Goal: Task Accomplishment & Management: Complete application form

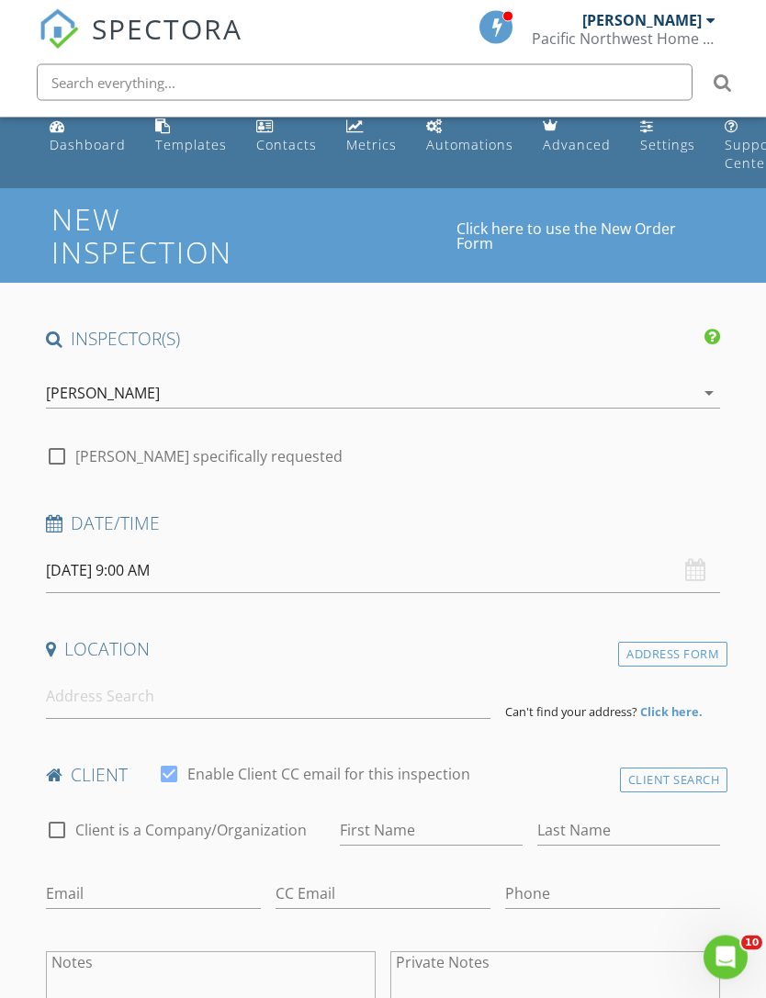
scroll to position [83, 0]
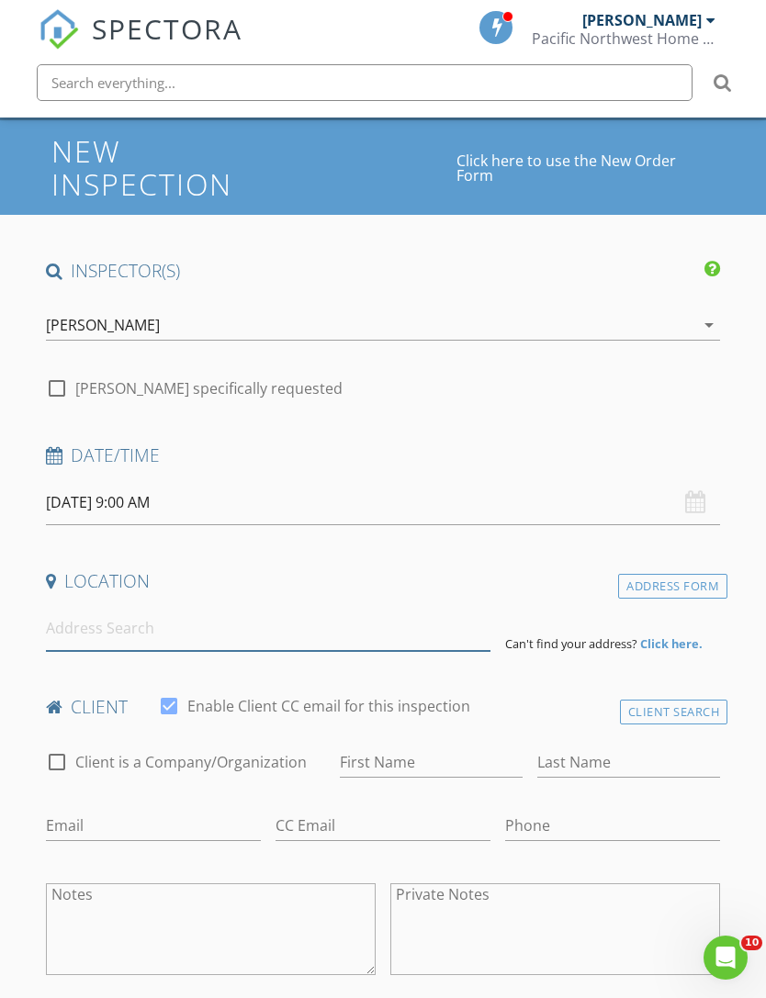
click at [81, 623] on input at bounding box center [268, 628] width 444 height 45
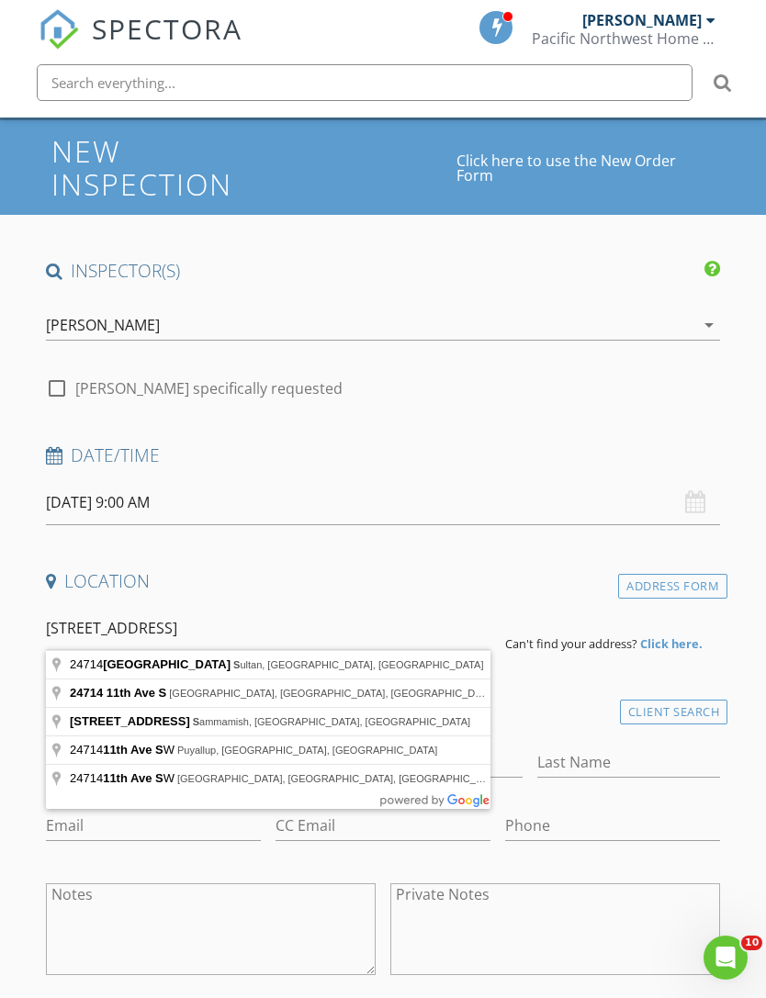
type input "24714 11th Ave S, Des Moines, WA, USA"
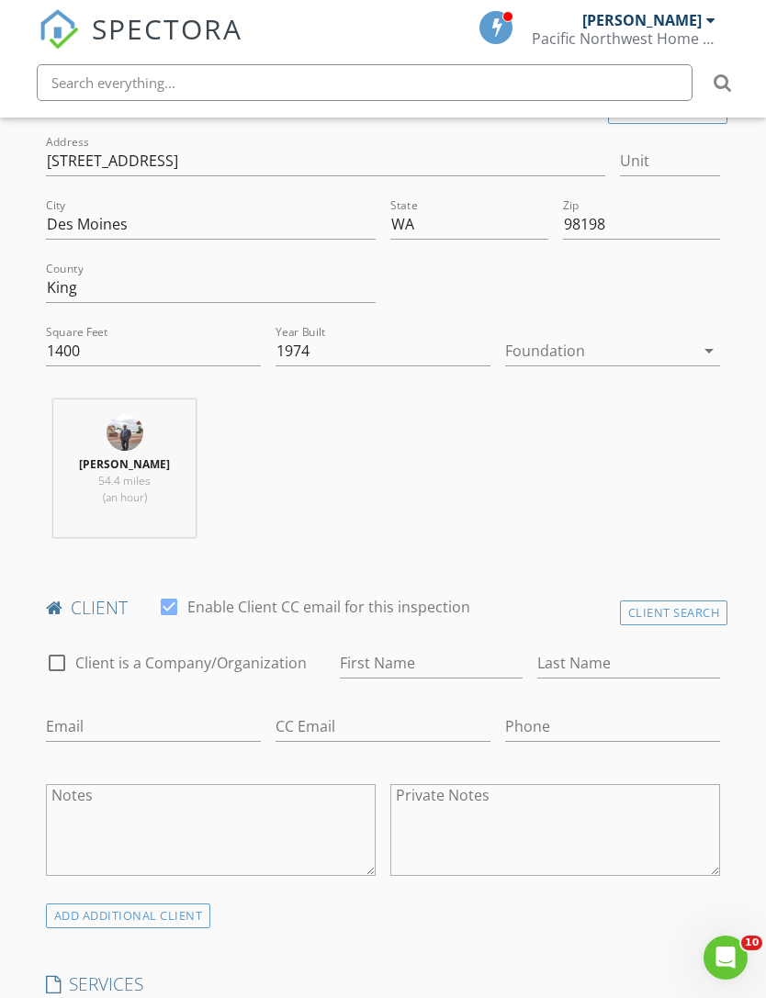
scroll to position [616, 0]
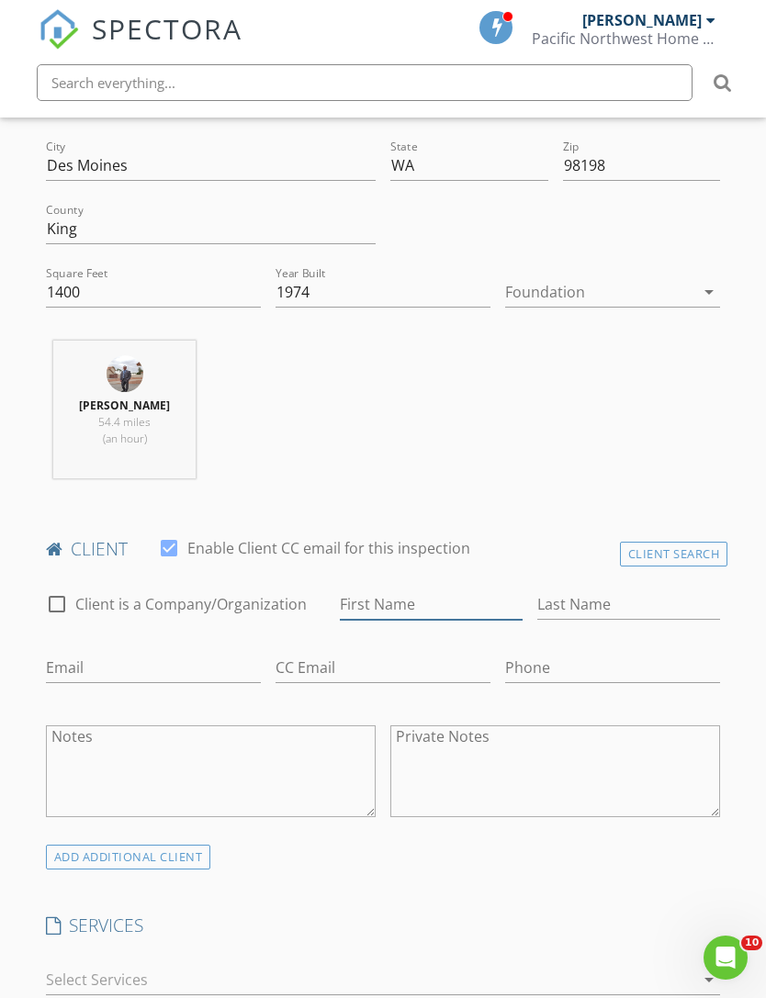
click at [428, 601] on input "First Name" at bounding box center [431, 604] width 183 height 30
type input "[PERSON_NAME]"
click at [580, 601] on input "Last Name" at bounding box center [628, 604] width 183 height 30
type input "[PERSON_NAME]"
click at [65, 662] on input "Email" at bounding box center [153, 668] width 215 height 30
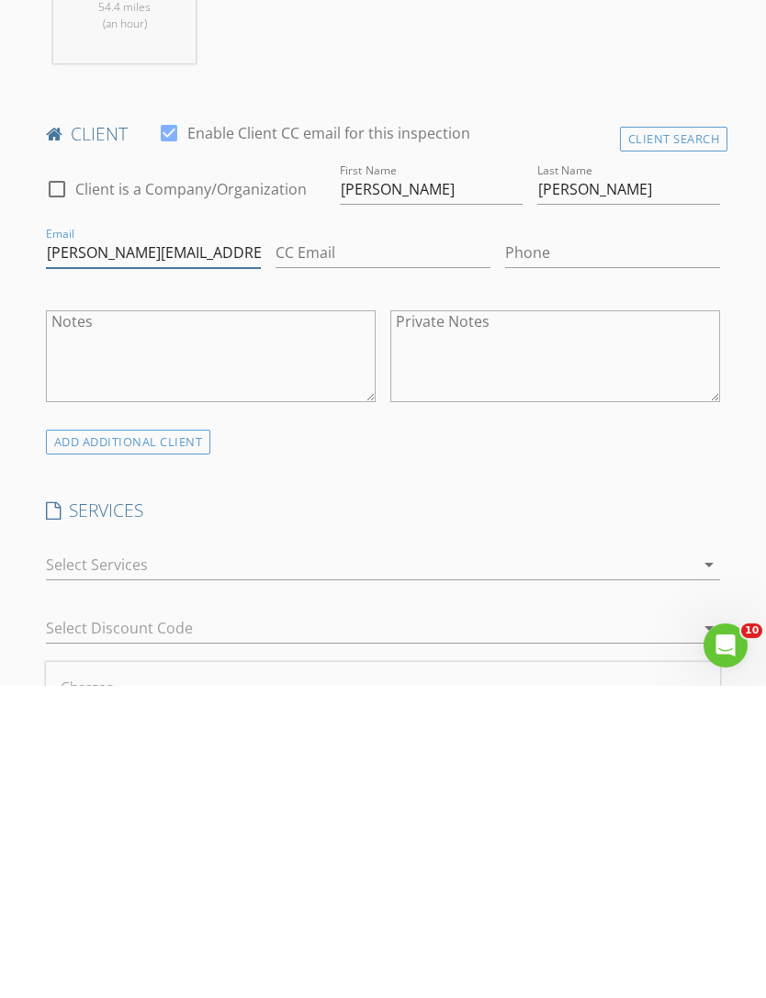
scroll to position [730, 0]
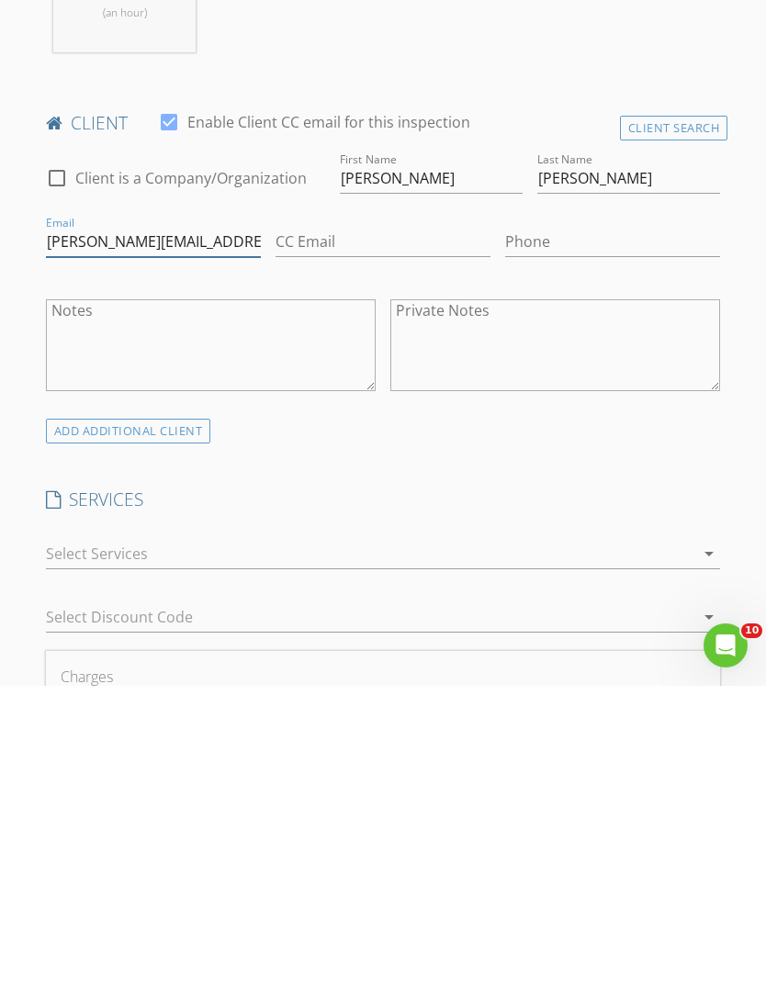
type input "Jecjacobson@msn.com"
click at [700, 851] on div "arrow_drop_down" at bounding box center [383, 866] width 675 height 30
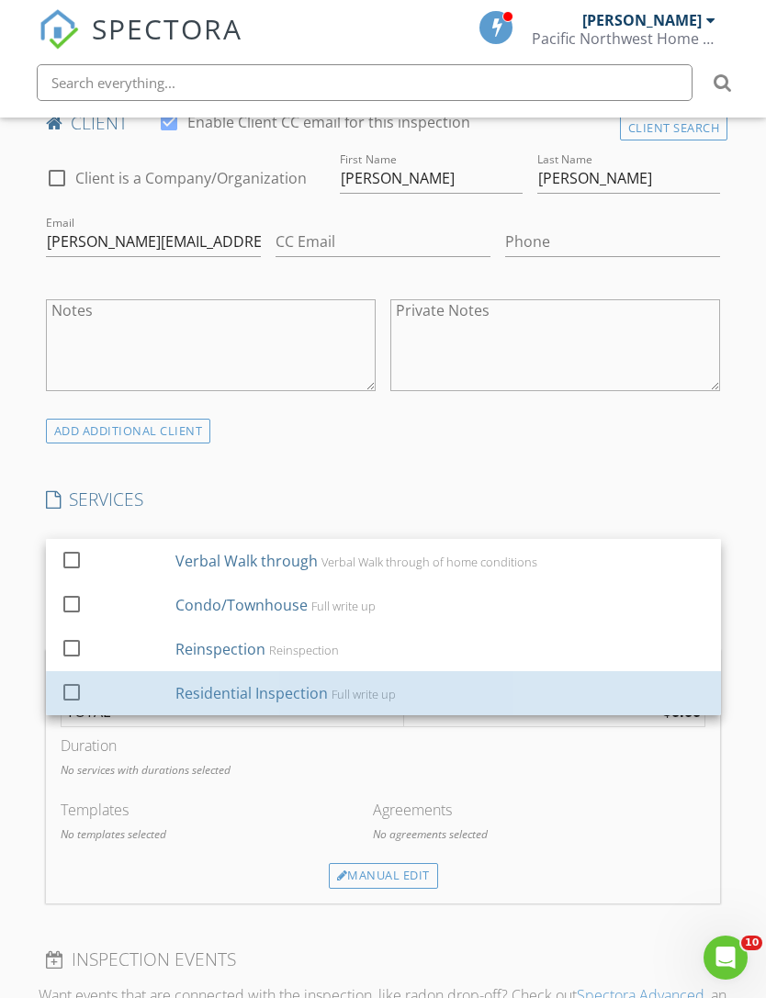
click at [198, 690] on div "Residential Inspection" at bounding box center [251, 693] width 152 height 22
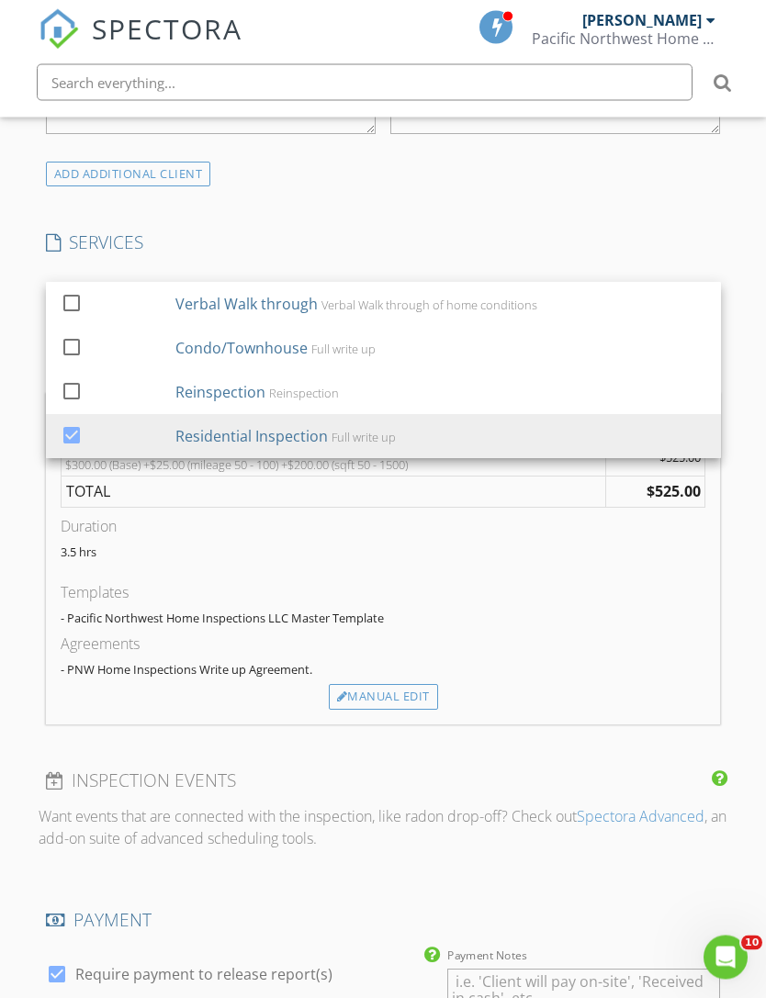
scroll to position [1310, 0]
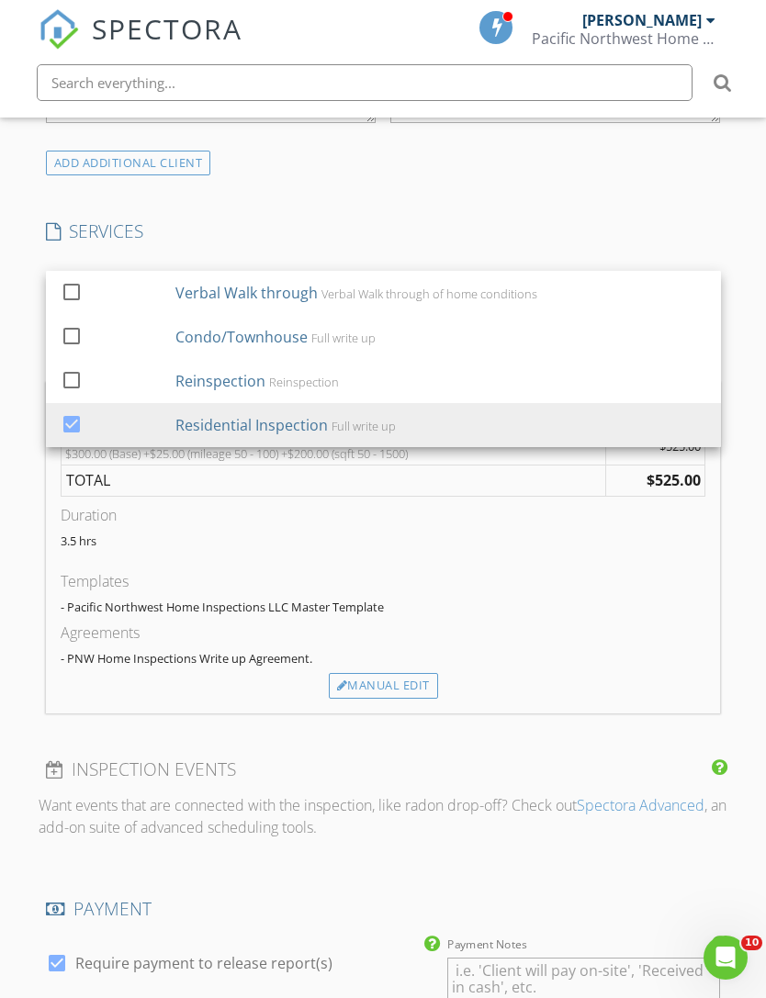
click at [699, 470] on strong "$525.00" at bounding box center [673, 480] width 54 height 20
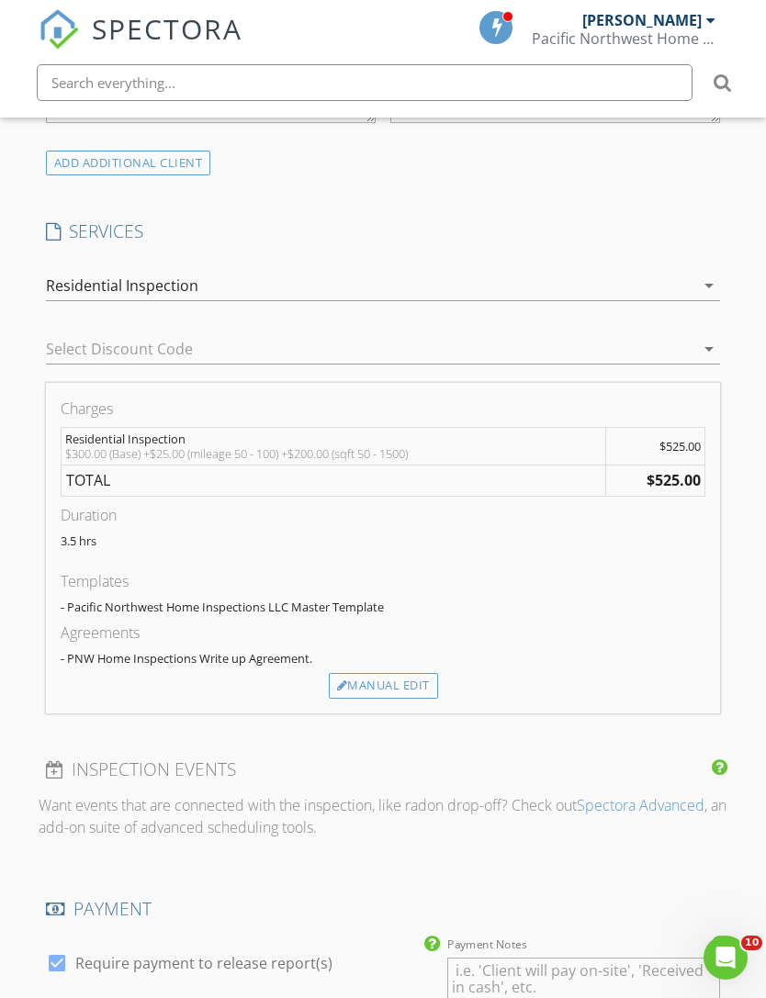
click at [697, 474] on strong "$525.00" at bounding box center [673, 480] width 54 height 20
click at [399, 688] on div "Manual Edit" at bounding box center [383, 686] width 109 height 26
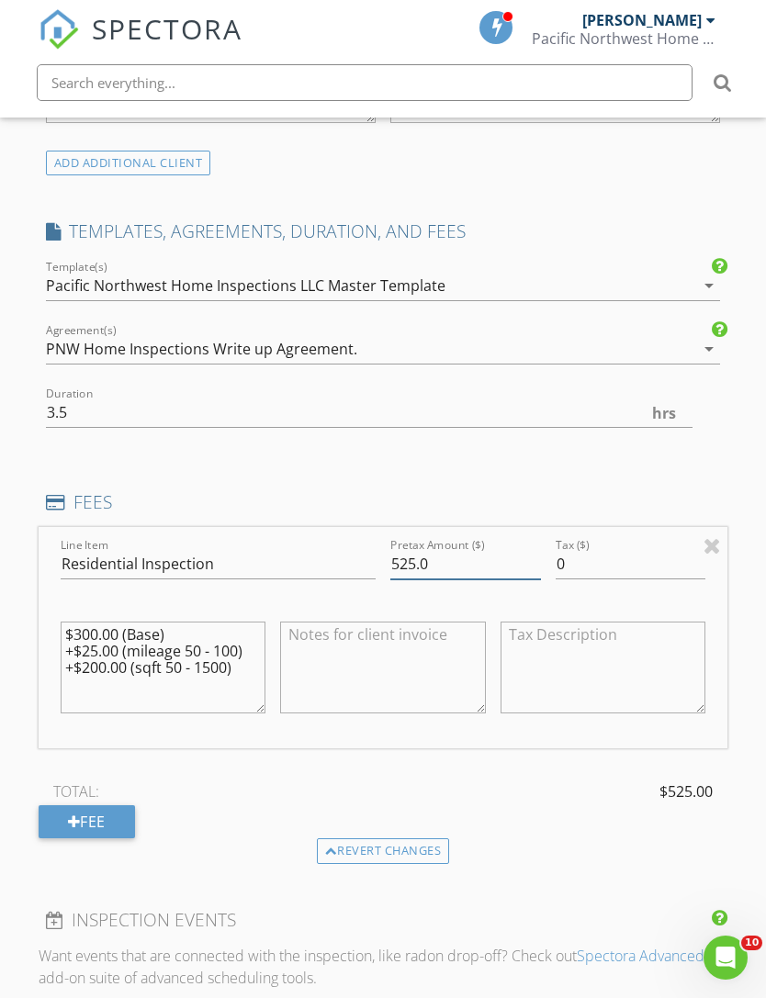
click at [443, 565] on input "525.0" at bounding box center [465, 564] width 151 height 30
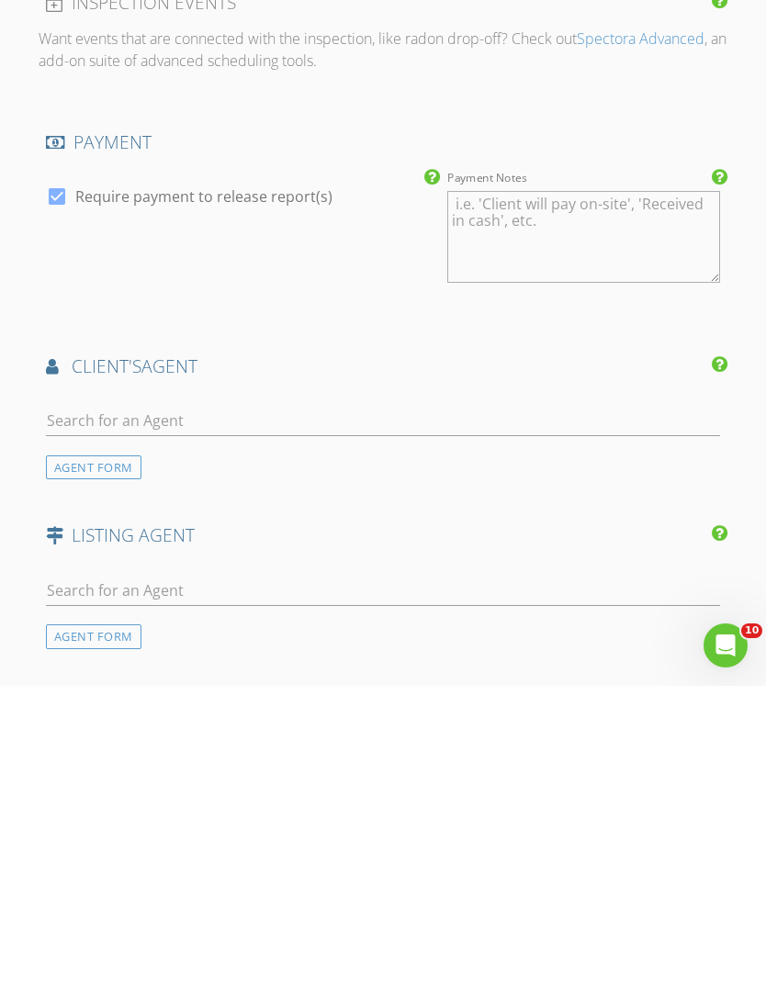
scroll to position [1941, 0]
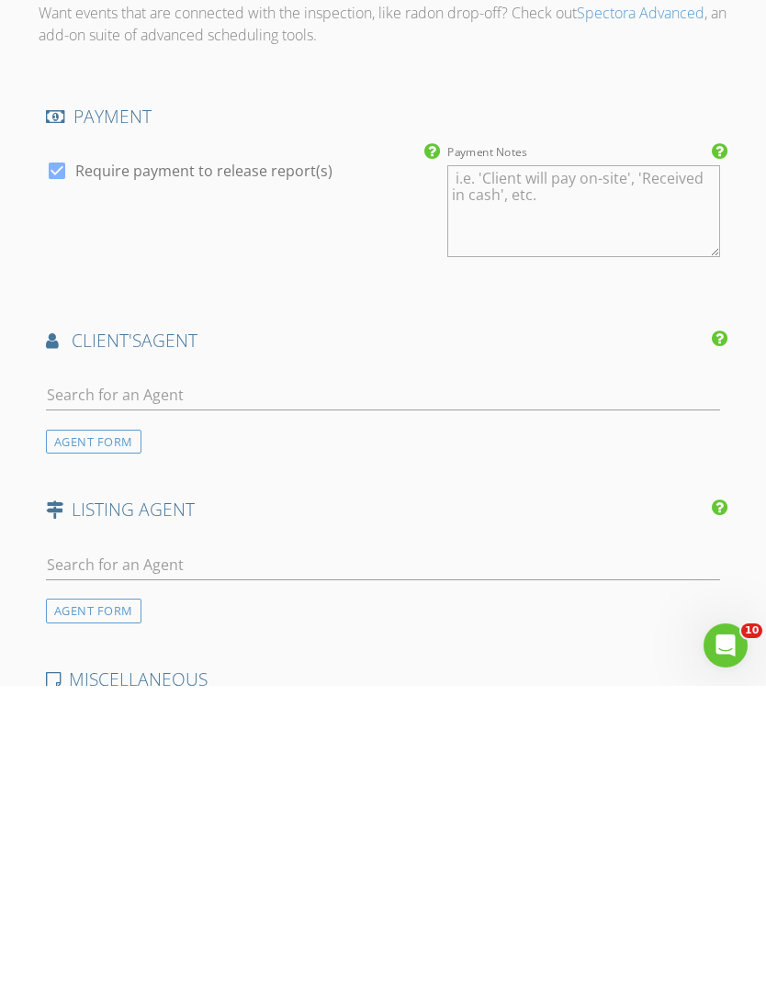
type input "500"
click at [105, 692] on input "text" at bounding box center [383, 707] width 675 height 30
type input "[PERSON_NAME]"
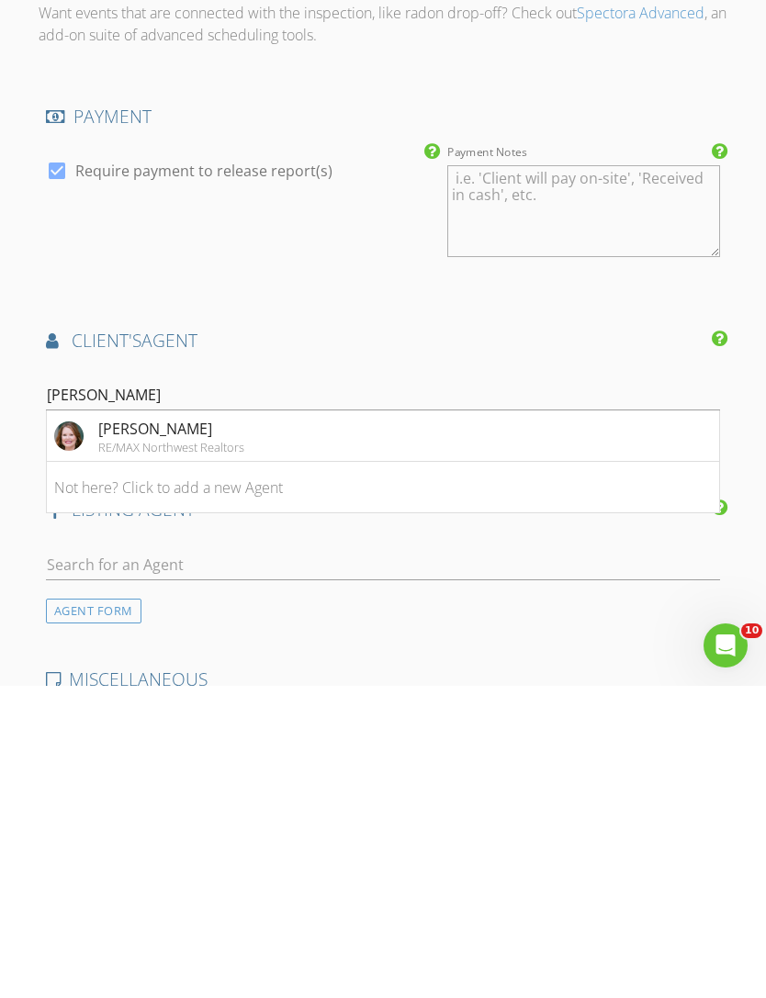
click at [146, 730] on div "[PERSON_NAME]" at bounding box center [171, 741] width 146 height 22
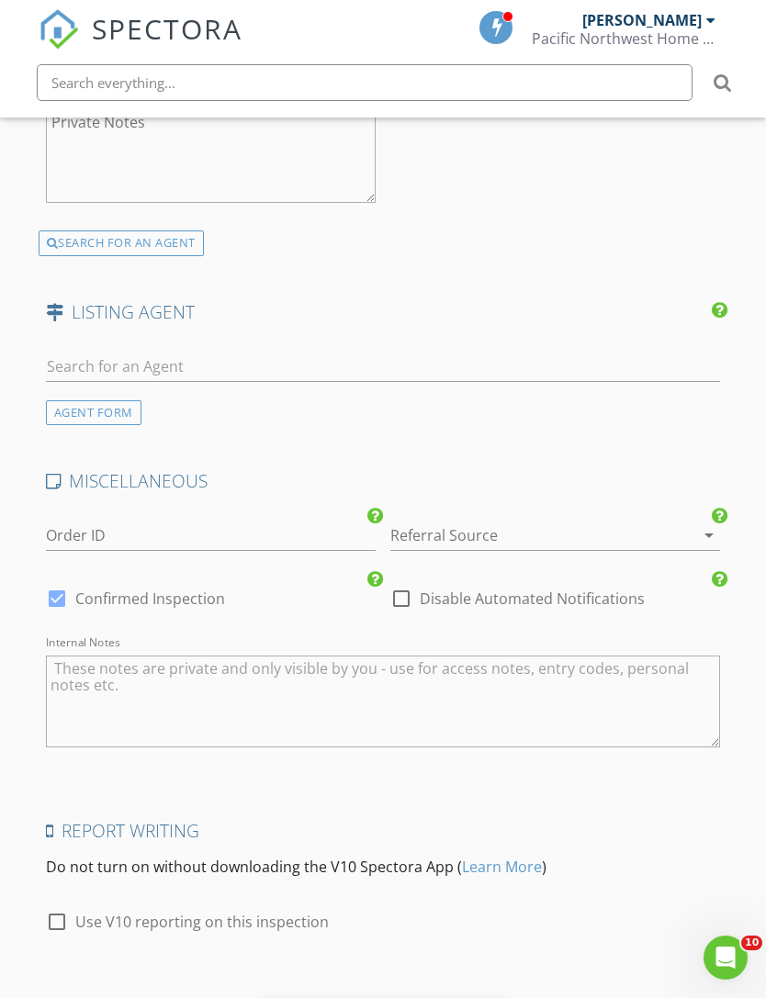
scroll to position [2824, 0]
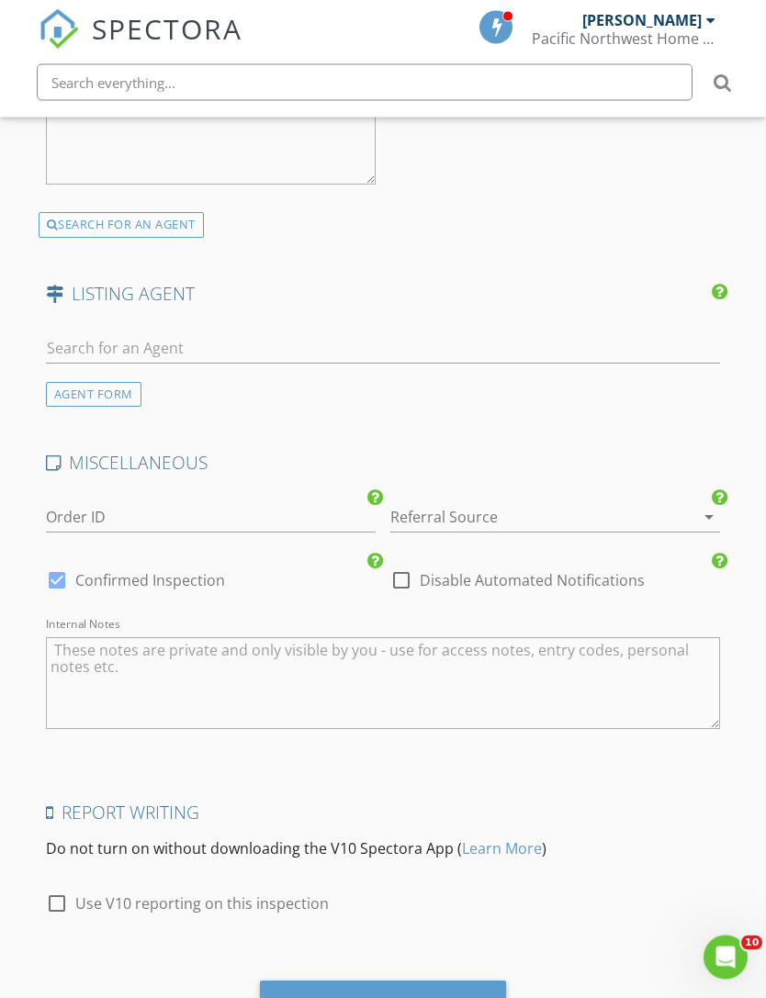
click at [705, 507] on icon "arrow_drop_down" at bounding box center [709, 518] width 22 height 22
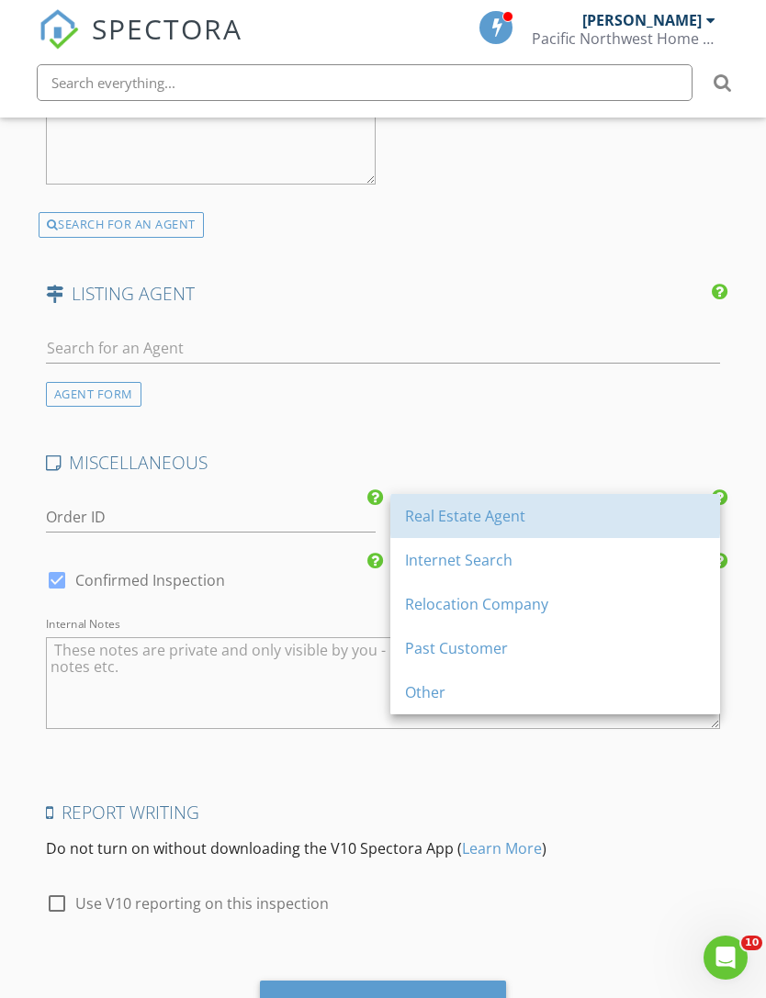
click at [655, 523] on div "Real Estate Agent" at bounding box center [555, 516] width 300 height 22
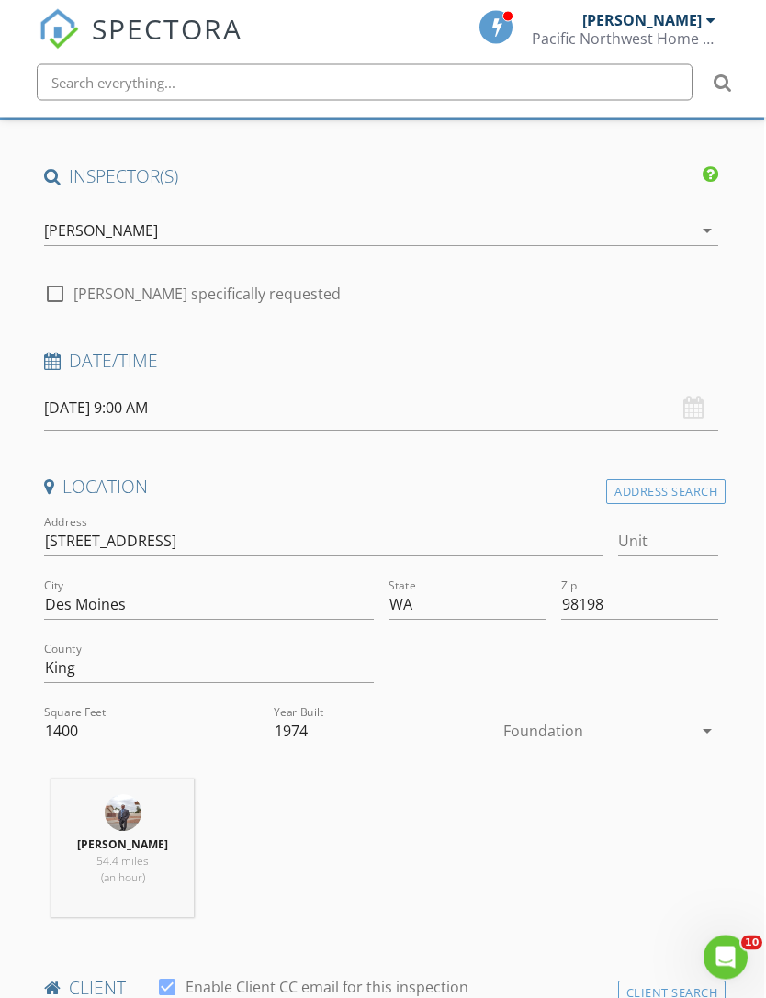
scroll to position [75, 2]
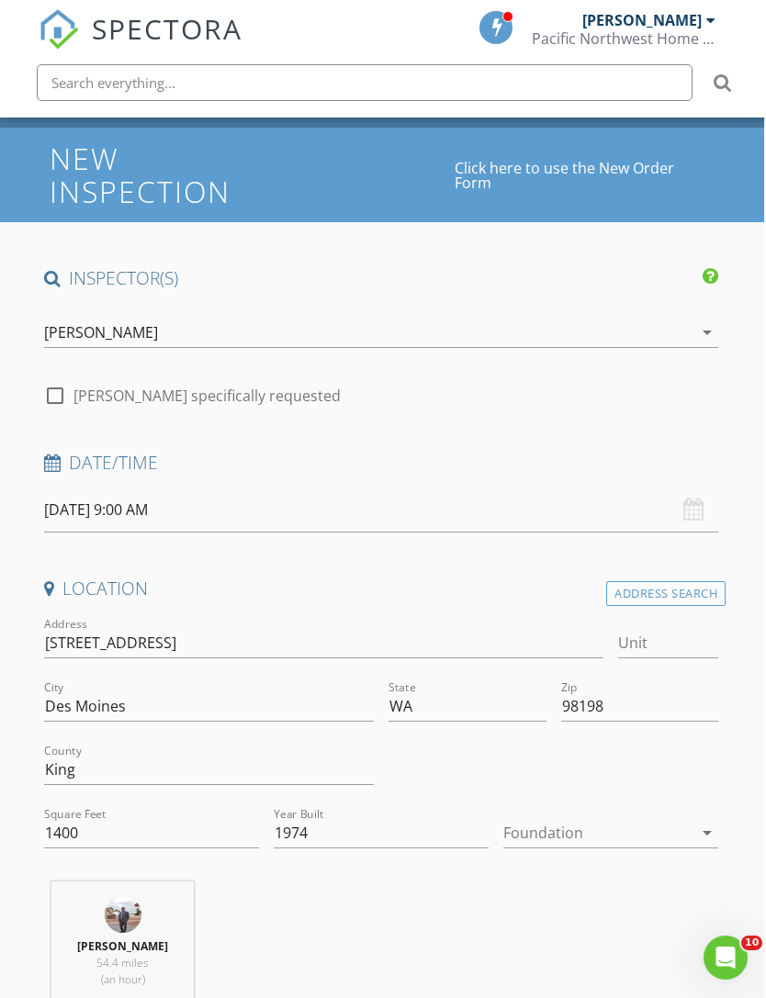
click at [63, 411] on input "Chuck Fuda specifically requested" at bounding box center [55, 403] width 22 height 22
checkbox input "true"
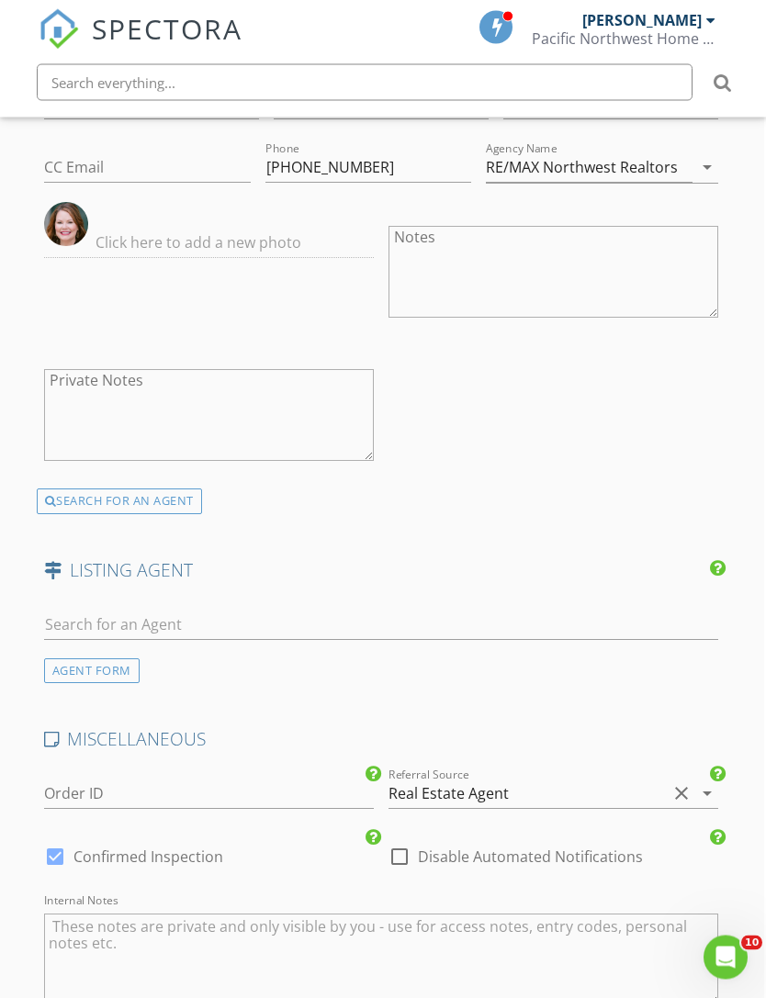
scroll to position [2847, 2]
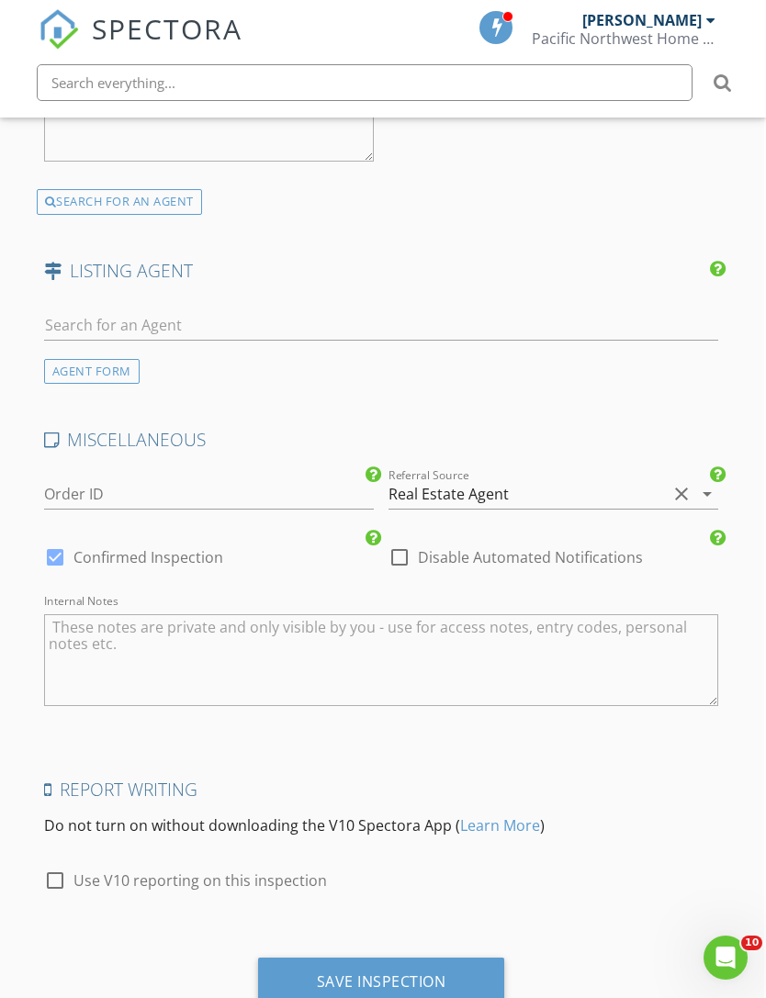
click at [440, 973] on div "Save Inspection" at bounding box center [381, 981] width 129 height 18
